Goal: Task Accomplishment & Management: Use online tool/utility

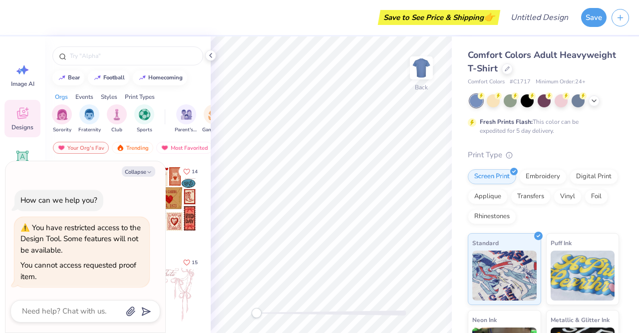
type textarea "x"
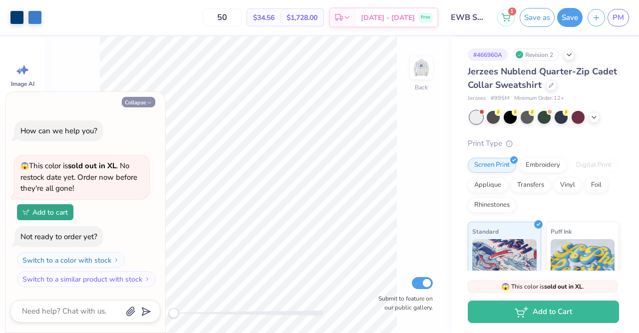
click at [143, 102] on button "Collapse" at bounding box center [138, 102] width 33 height 10
type textarea "x"
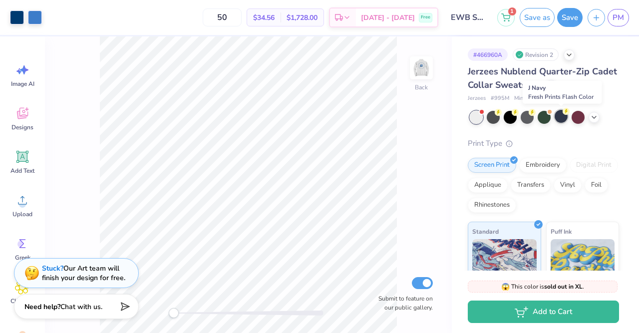
click at [564, 119] on div at bounding box center [560, 116] width 13 height 13
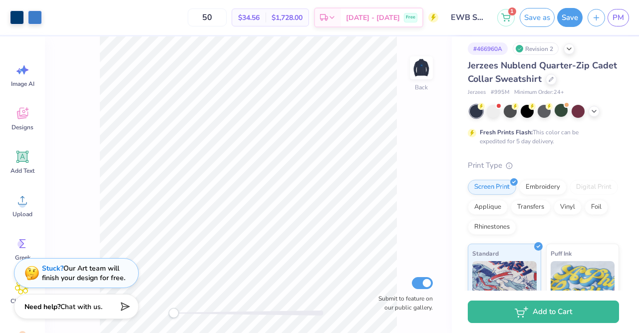
scroll to position [6, 0]
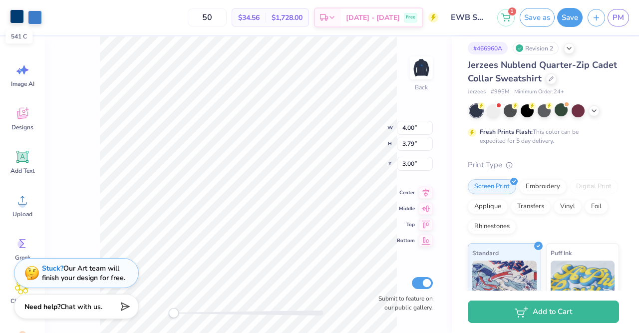
click at [18, 17] on div at bounding box center [17, 16] width 14 height 14
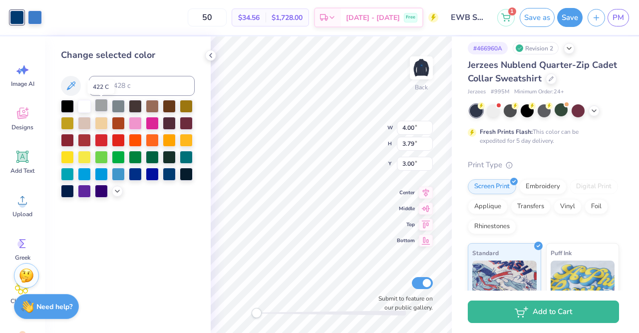
click at [101, 107] on div at bounding box center [101, 105] width 13 height 13
click at [32, 17] on div at bounding box center [35, 16] width 14 height 14
click at [89, 111] on div at bounding box center [84, 105] width 13 height 13
click at [211, 55] on polyline at bounding box center [211, 55] width 2 height 4
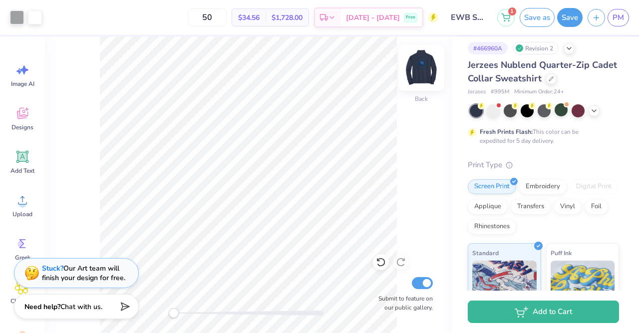
click at [418, 73] on img at bounding box center [421, 68] width 40 height 40
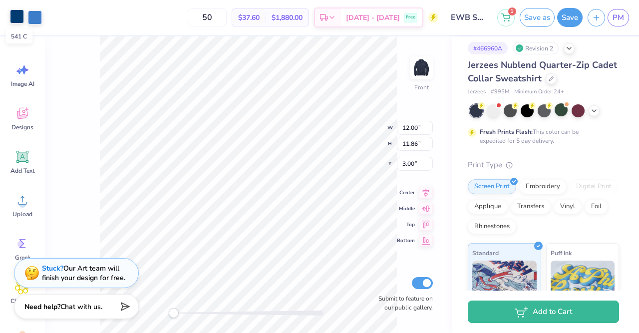
click at [17, 18] on div at bounding box center [17, 16] width 14 height 14
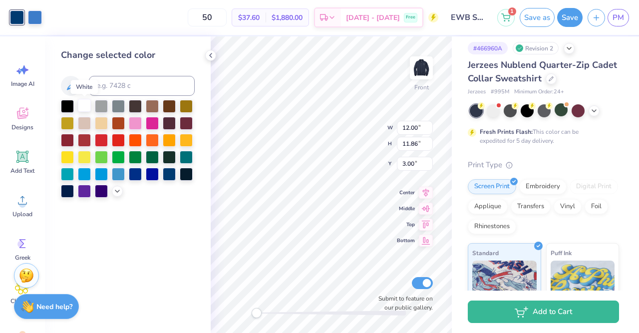
click at [81, 108] on div at bounding box center [84, 105] width 13 height 13
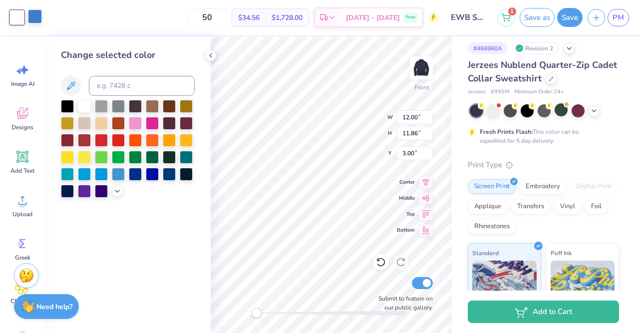
click at [34, 25] on div "Art colors" at bounding box center [21, 17] width 42 height 35
click at [37, 17] on div at bounding box center [35, 16] width 14 height 14
click at [105, 108] on div at bounding box center [101, 105] width 13 height 13
click at [105, 176] on div at bounding box center [101, 173] width 13 height 13
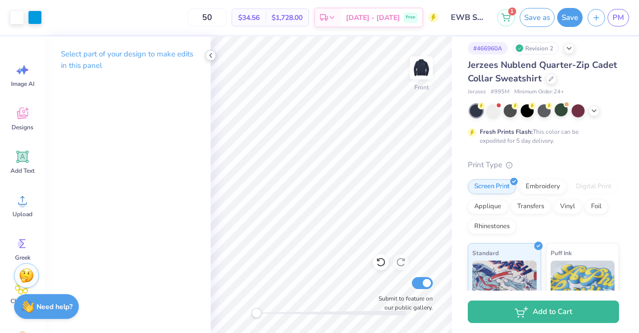
click at [211, 54] on polyline at bounding box center [211, 55] width 2 height 4
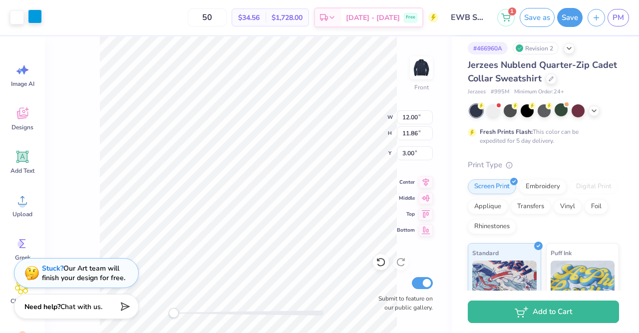
click at [36, 18] on div at bounding box center [35, 16] width 14 height 14
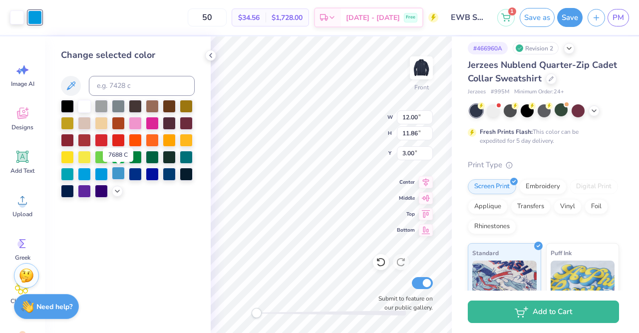
click at [118, 179] on div at bounding box center [118, 173] width 13 height 13
click at [134, 178] on div at bounding box center [135, 173] width 13 height 13
click at [115, 176] on div at bounding box center [118, 173] width 13 height 13
click at [83, 177] on div at bounding box center [84, 173] width 13 height 13
click at [103, 172] on div at bounding box center [101, 173] width 13 height 13
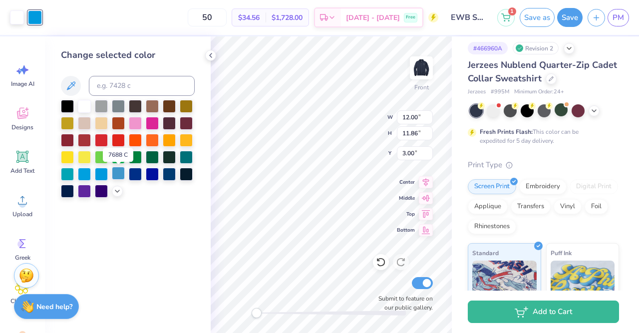
click at [117, 173] on div at bounding box center [118, 173] width 13 height 13
click at [186, 161] on div at bounding box center [186, 156] width 13 height 13
click at [121, 178] on div at bounding box center [118, 173] width 13 height 13
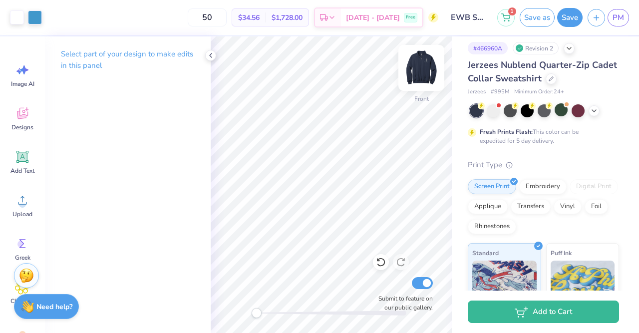
click at [428, 76] on img at bounding box center [421, 68] width 40 height 40
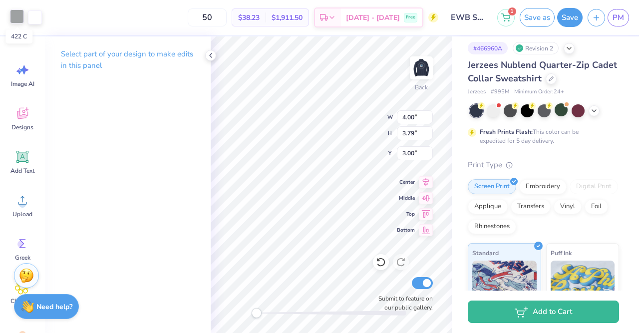
click at [17, 17] on div at bounding box center [17, 16] width 14 height 14
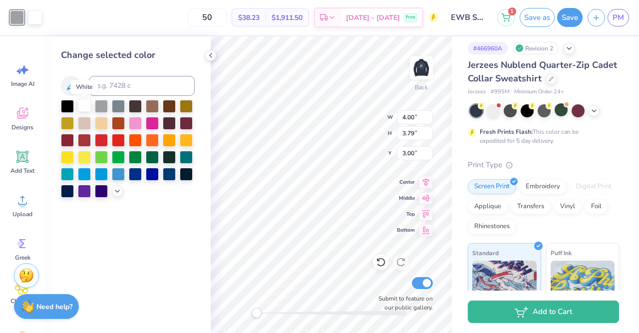
click at [87, 108] on div at bounding box center [84, 105] width 13 height 13
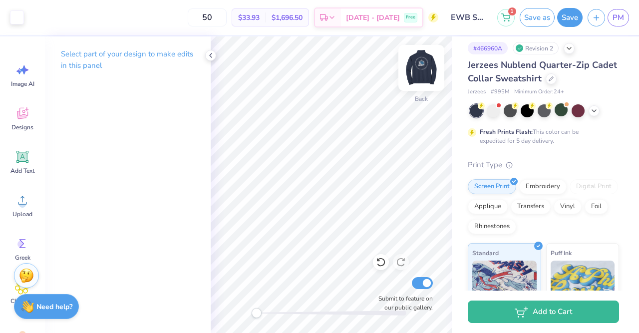
click at [422, 70] on img at bounding box center [421, 68] width 40 height 40
click at [425, 72] on img at bounding box center [421, 68] width 40 height 40
click at [425, 72] on img at bounding box center [421, 68] width 20 height 20
click at [213, 54] on icon at bounding box center [211, 55] width 8 height 8
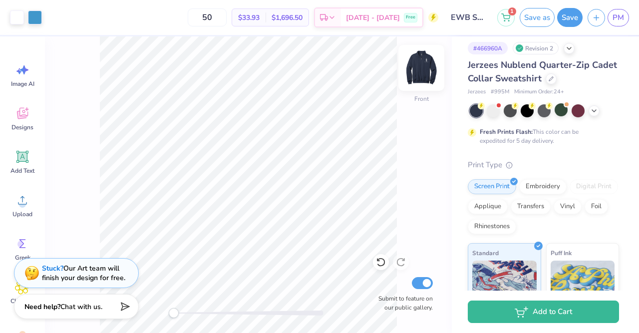
click at [424, 69] on img at bounding box center [421, 68] width 40 height 40
click at [536, 15] on button "Save as" at bounding box center [536, 15] width 35 height 19
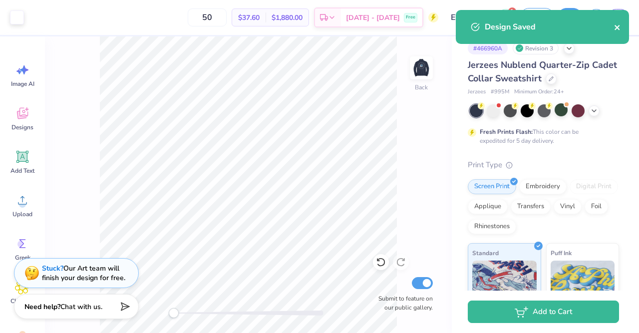
click at [616, 29] on icon "close" at bounding box center [617, 27] width 7 height 8
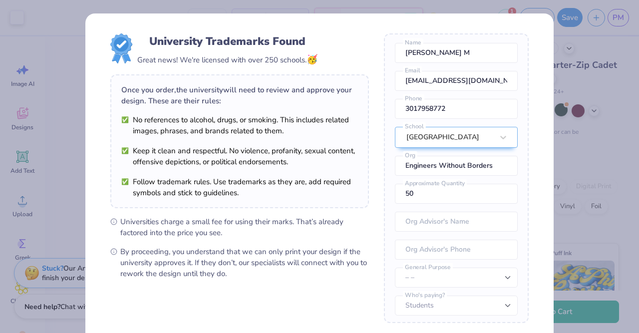
scroll to position [100, 0]
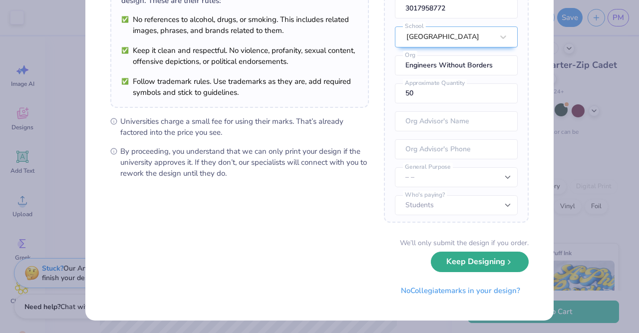
click at [483, 263] on button "Keep Designing" at bounding box center [480, 261] width 98 height 20
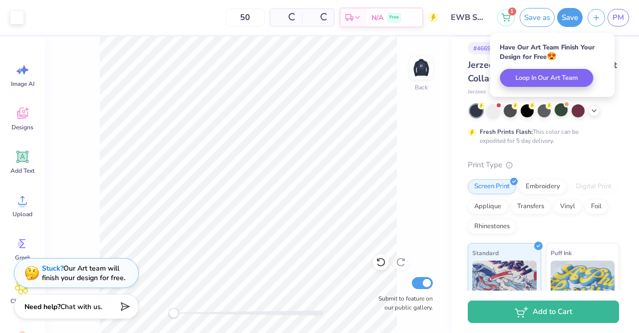
scroll to position [0, 0]
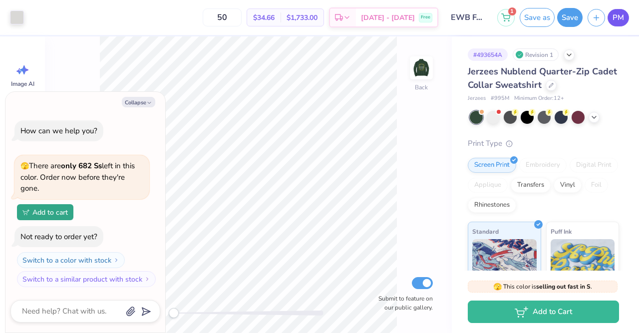
type textarea "x"
click at [628, 15] on link "PM" at bounding box center [617, 17] width 21 height 17
